Goal: Information Seeking & Learning: Learn about a topic

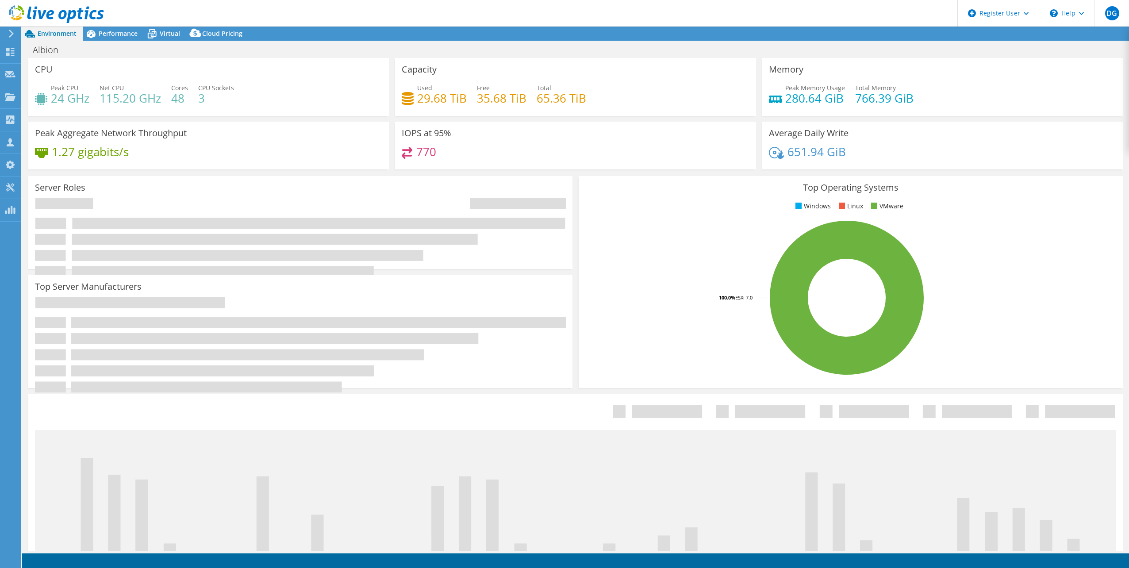
select select "USD"
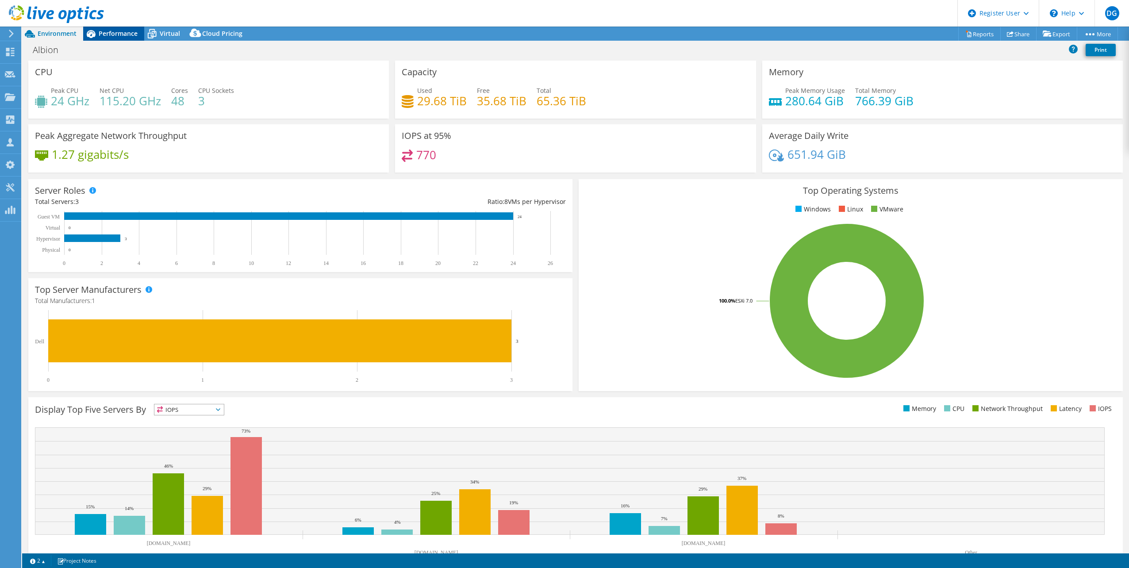
click at [107, 30] on span "Performance" at bounding box center [118, 33] width 39 height 8
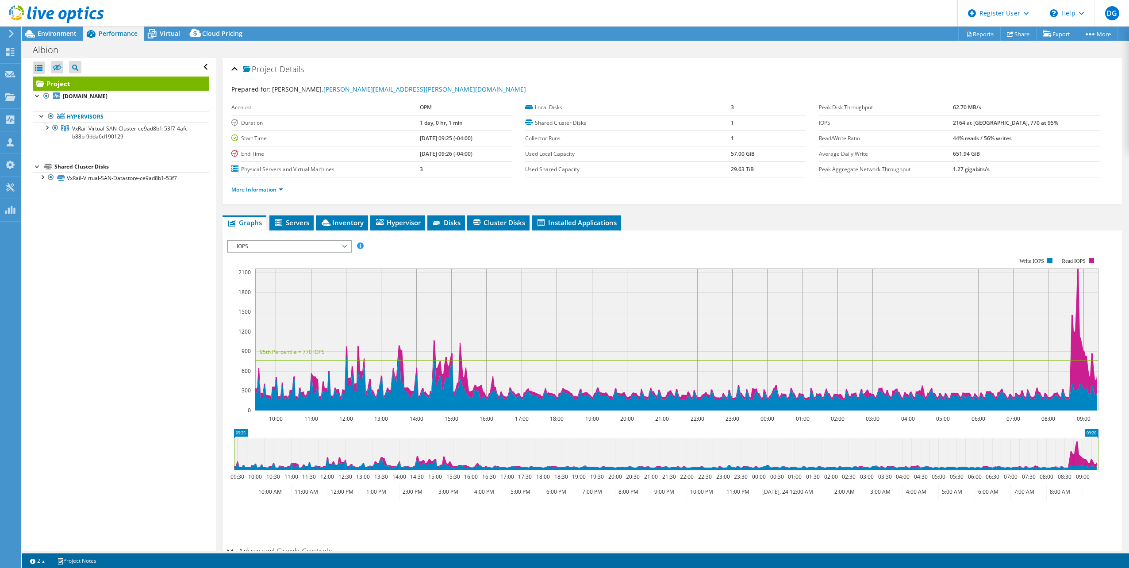
drag, startPoint x: 404, startPoint y: 139, endPoint x: 432, endPoint y: 139, distance: 27.9
click at [432, 139] on tr "Start Time 05/23/2025, 09:25 (-04:00)" at bounding box center [371, 137] width 280 height 15
drag, startPoint x: 432, startPoint y: 139, endPoint x: 406, endPoint y: 155, distance: 30.6
click at [420, 155] on b "[DATE] 09:26 (-04:00)" at bounding box center [446, 154] width 53 height 8
click at [40, 174] on div at bounding box center [42, 176] width 9 height 9
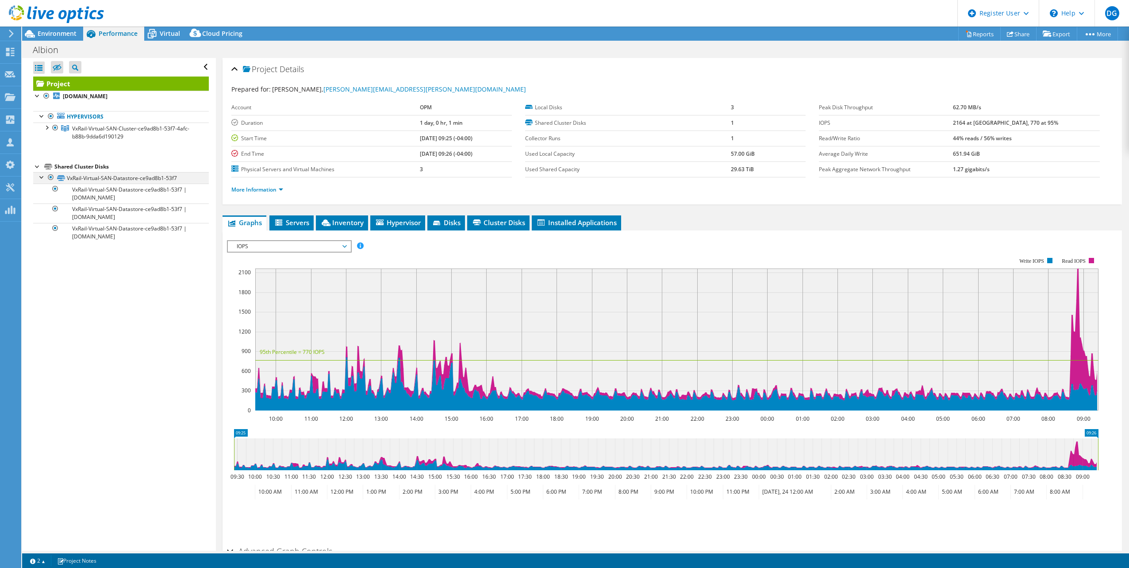
click at [40, 174] on div at bounding box center [42, 176] width 9 height 9
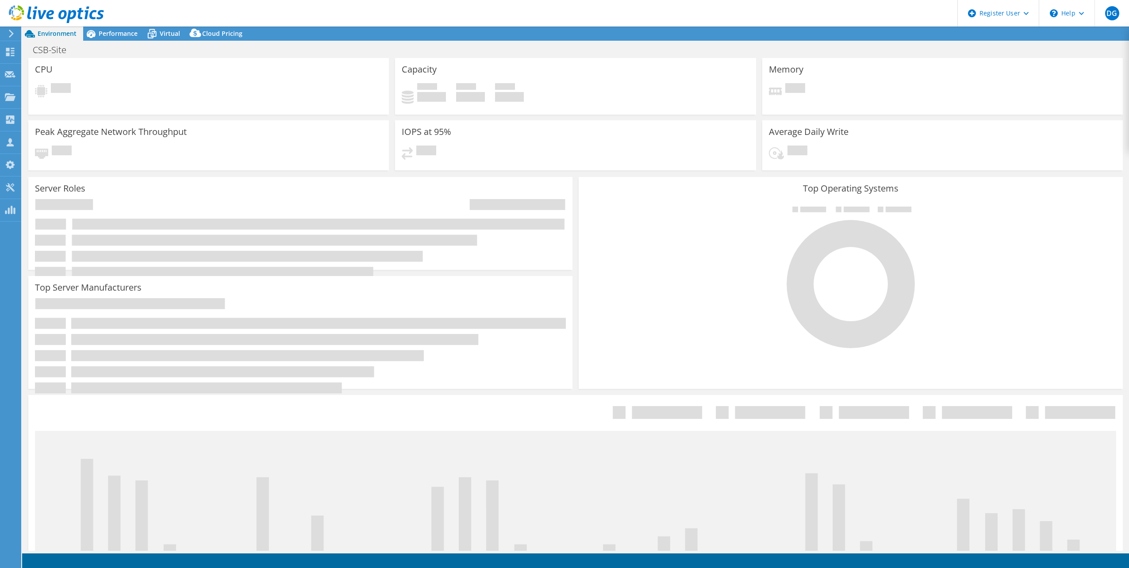
select select "USD"
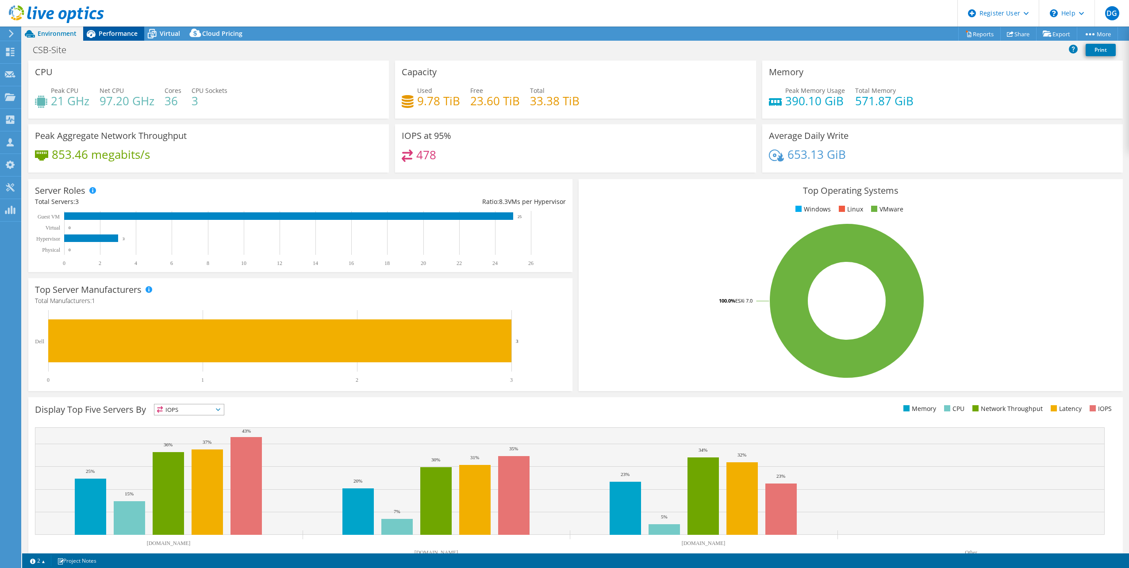
click at [103, 34] on span "Performance" at bounding box center [118, 33] width 39 height 8
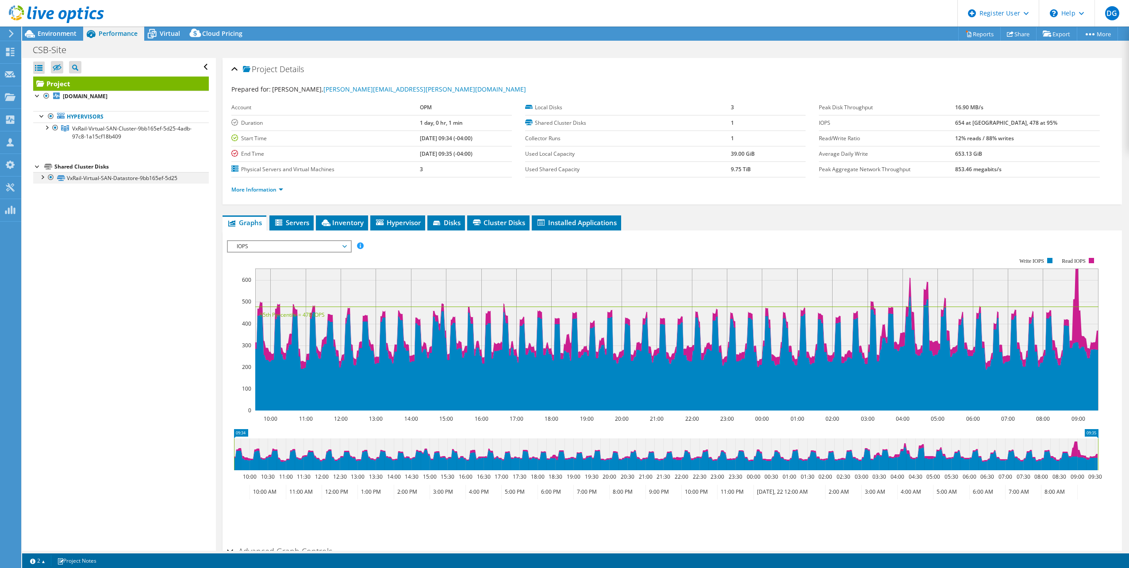
click at [41, 175] on div at bounding box center [42, 176] width 9 height 9
click at [57, 32] on span "Environment" at bounding box center [57, 33] width 39 height 8
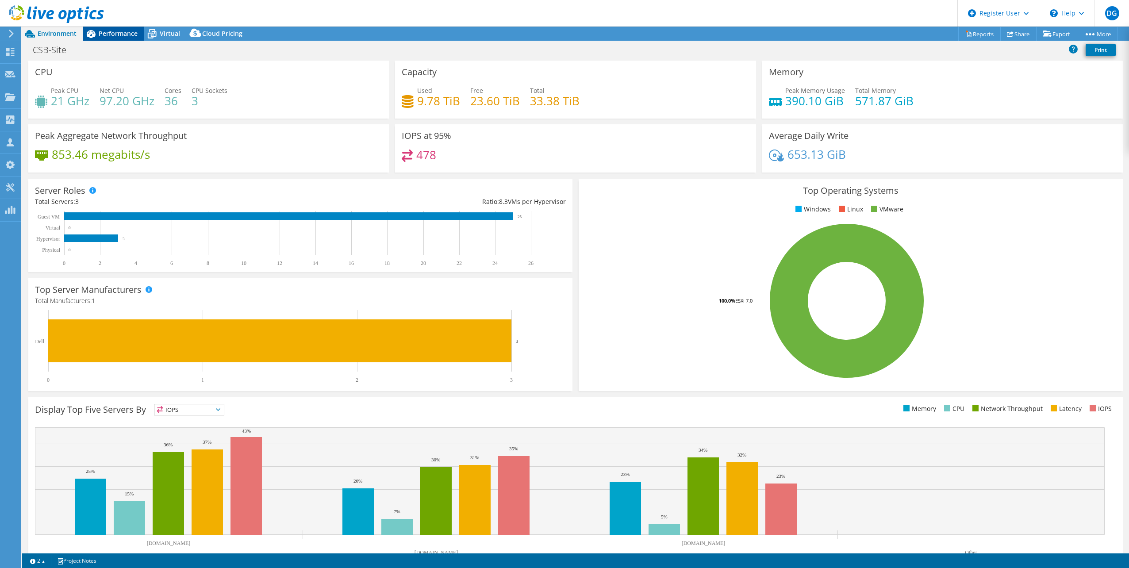
click at [113, 33] on span "Performance" at bounding box center [118, 33] width 39 height 8
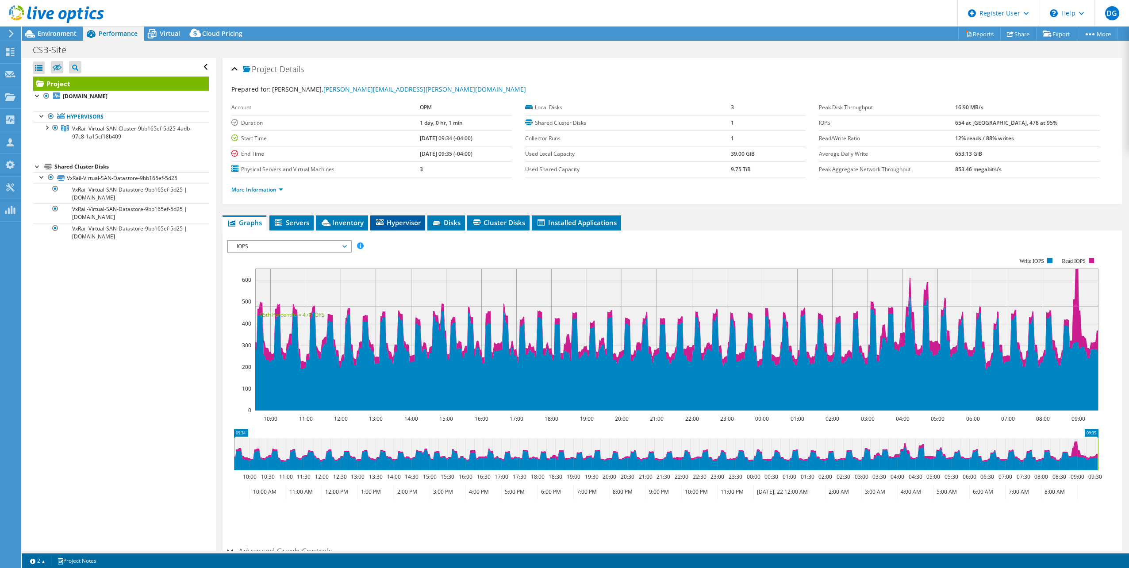
click at [388, 225] on span "Hypervisor" at bounding box center [398, 222] width 46 height 9
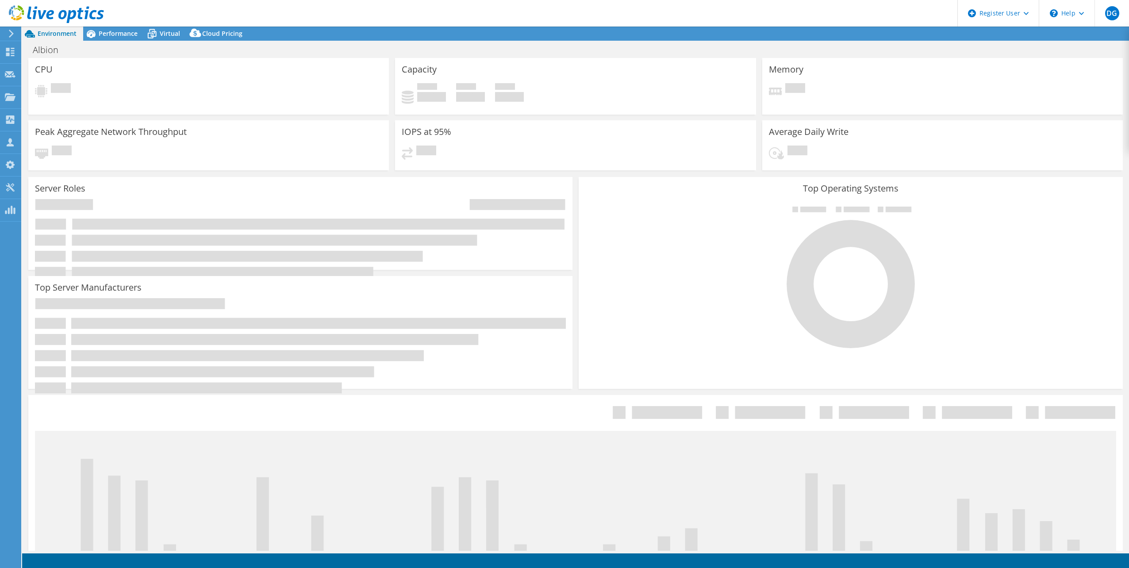
select select "USD"
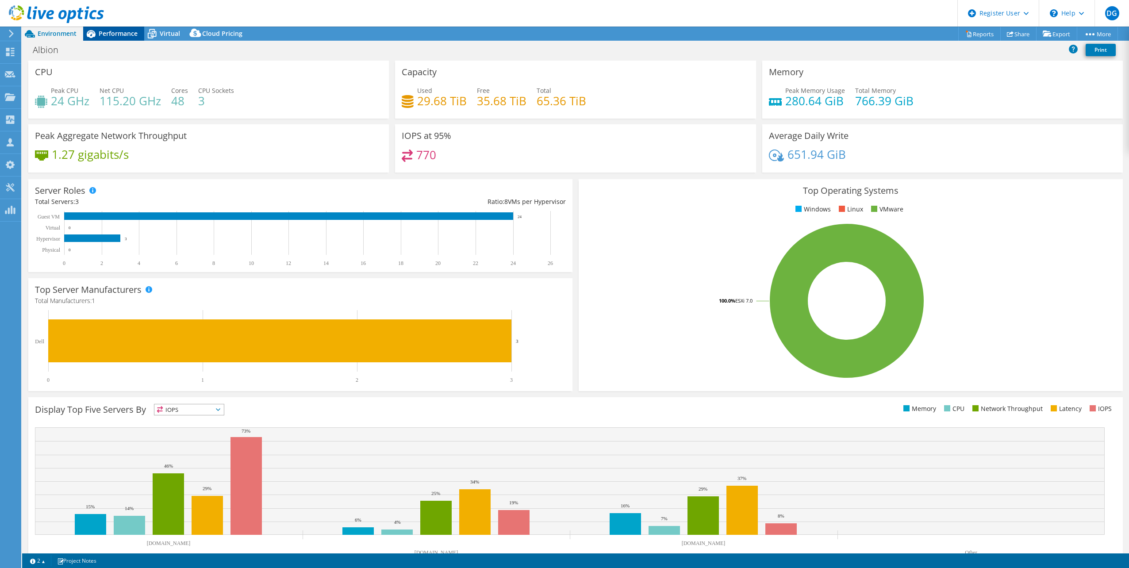
click at [131, 35] on span "Performance" at bounding box center [118, 33] width 39 height 8
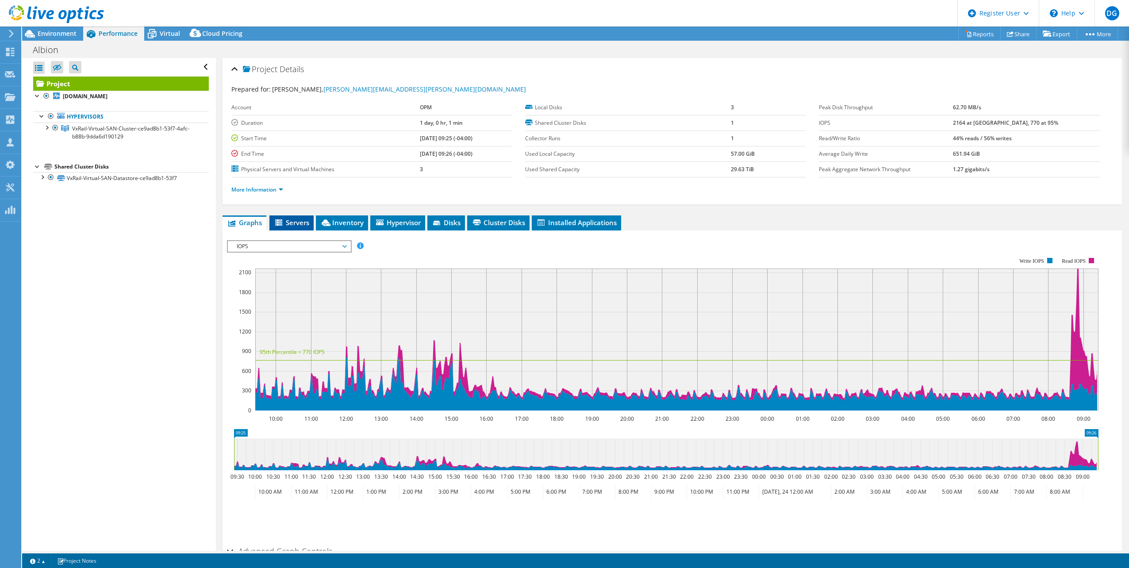
click at [287, 219] on span "Servers" at bounding box center [291, 222] width 35 height 9
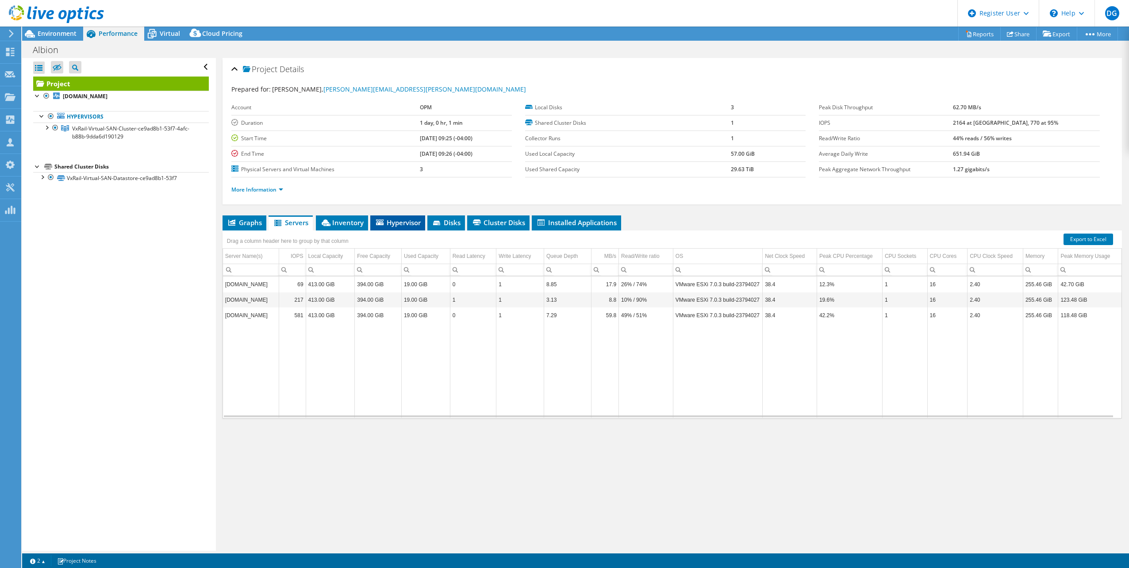
click at [392, 220] on span "Hypervisor" at bounding box center [398, 222] width 46 height 9
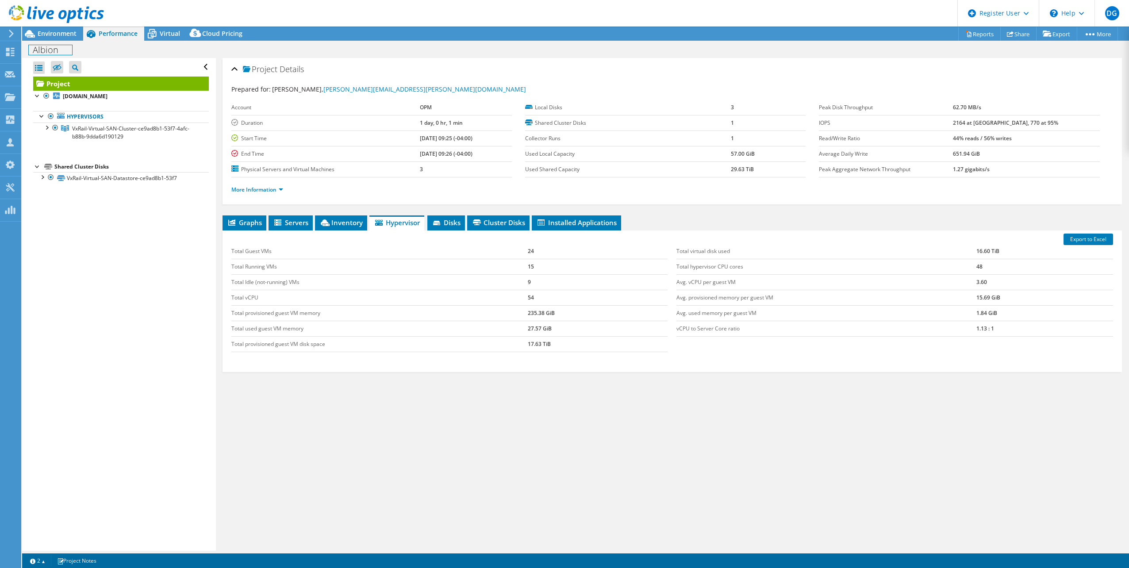
click at [46, 51] on h1 "Albion" at bounding box center [50, 50] width 43 height 10
copy h1 "Albion"
